Goal: Information Seeking & Learning: Learn about a topic

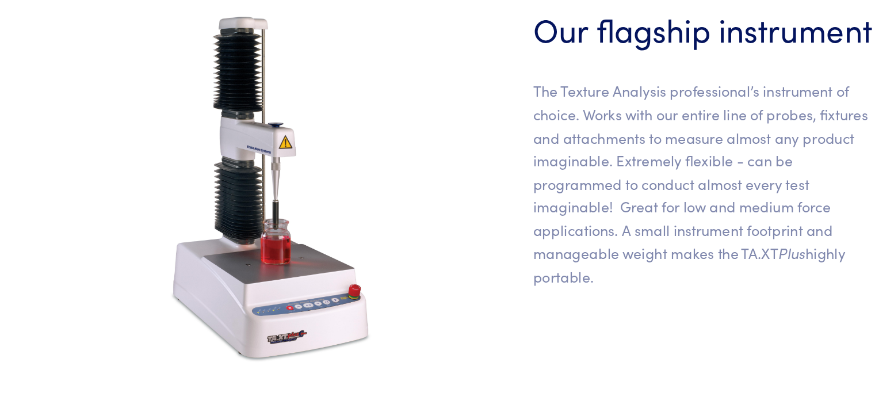
scroll to position [389, 0]
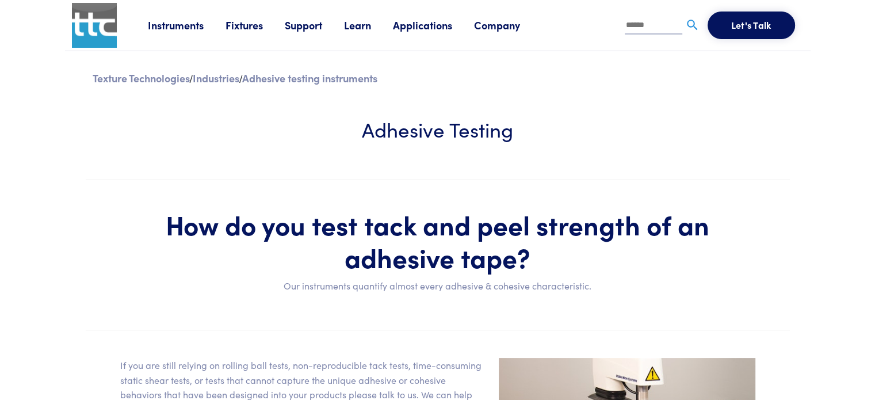
click at [185, 32] on li "Instruments Texture Analyzers Measure any physical product characteristic. TA.X…" at bounding box center [187, 25] width 78 height 17
click at [185, 29] on link "Instruments" at bounding box center [187, 25] width 78 height 14
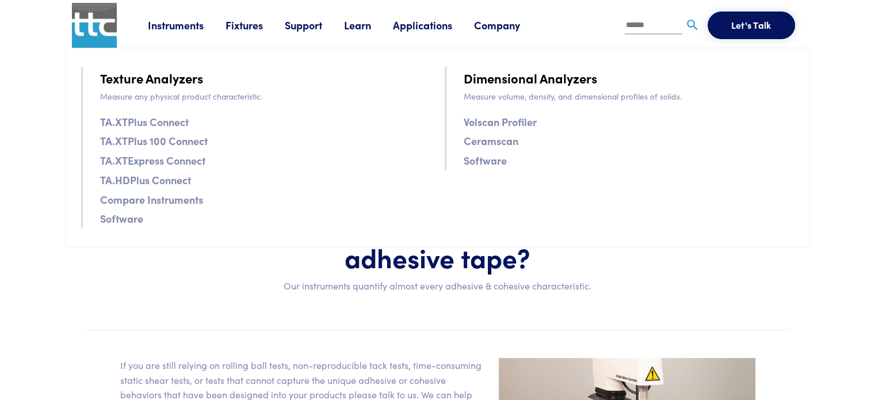
click at [181, 154] on link "TA.XTExpress Connect" at bounding box center [152, 160] width 105 height 17
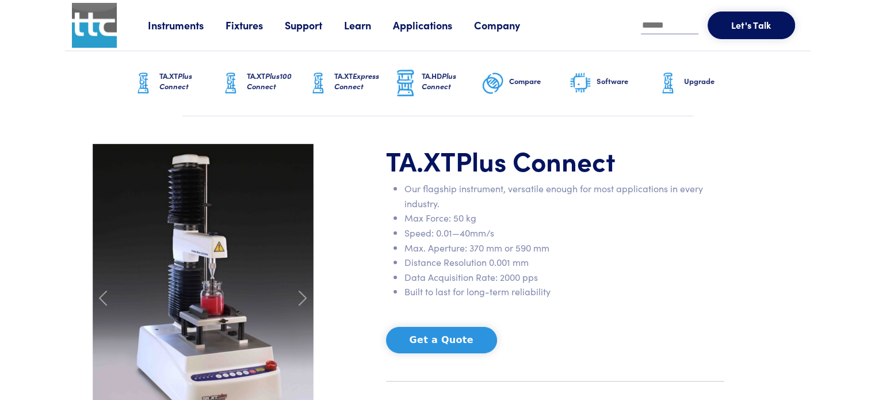
click at [255, 87] on span "Plus100 Connect" at bounding box center [269, 80] width 45 height 21
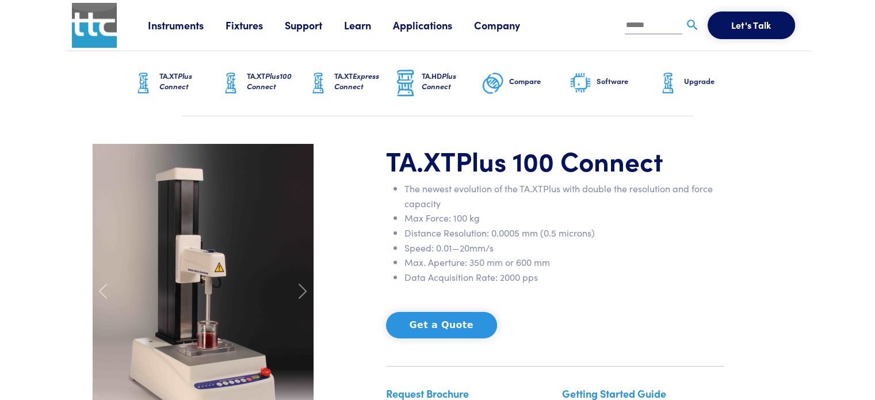
click at [321, 85] on img at bounding box center [318, 83] width 23 height 29
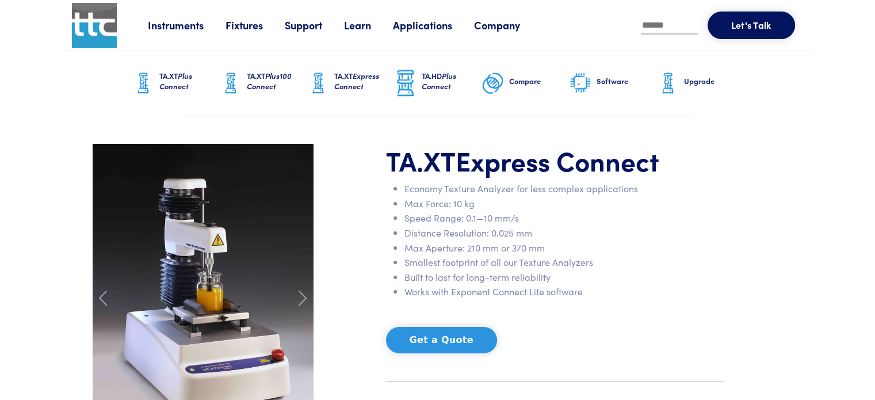
click at [417, 91] on img at bounding box center [405, 83] width 23 height 30
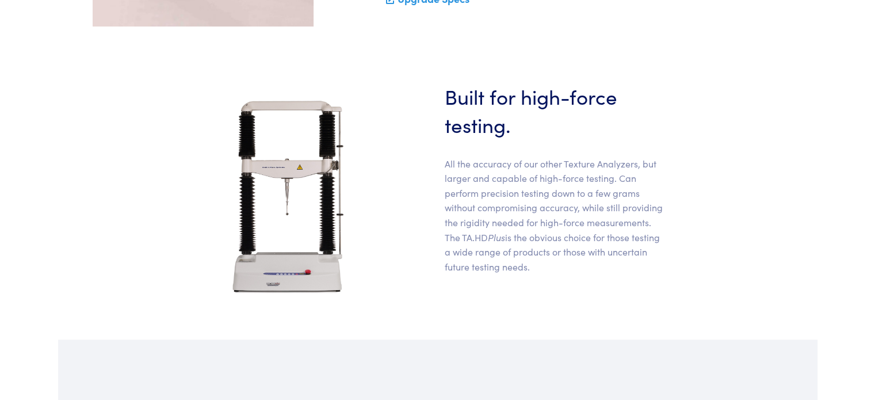
scroll to position [432, 0]
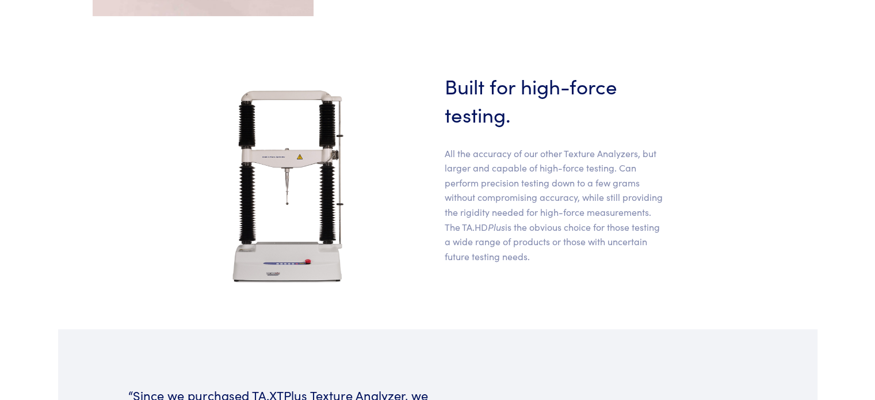
click at [314, 189] on img at bounding box center [287, 186] width 155 height 230
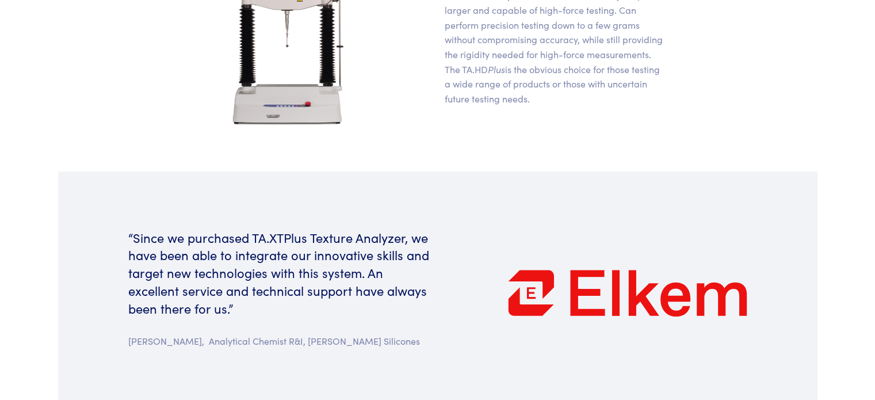
scroll to position [590, 0]
